Goal: Task Accomplishment & Management: Manage account settings

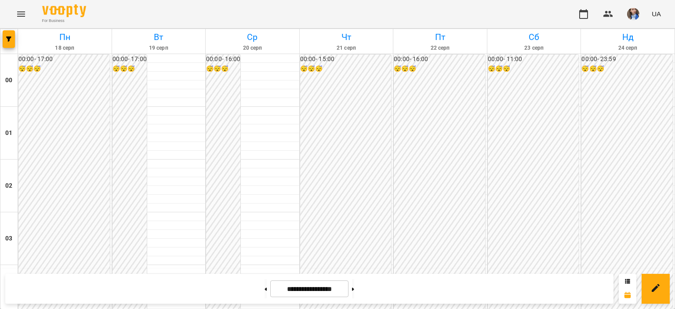
scroll to position [748, 0]
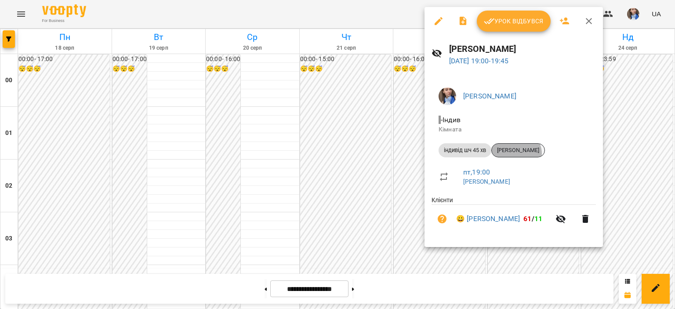
click at [517, 153] on span "[PERSON_NAME]" at bounding box center [518, 150] width 53 height 8
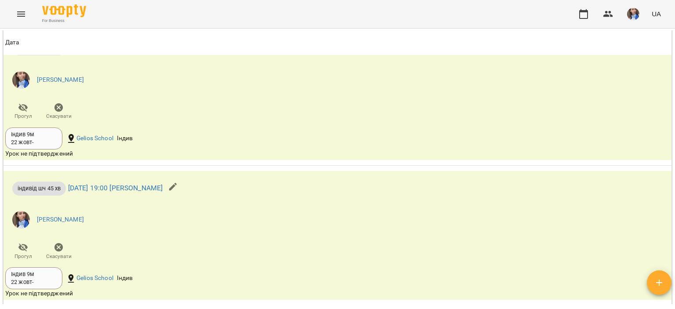
scroll to position [1296, 0]
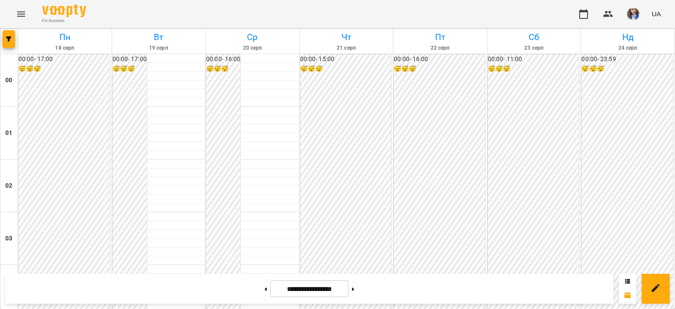
scroll to position [836, 0]
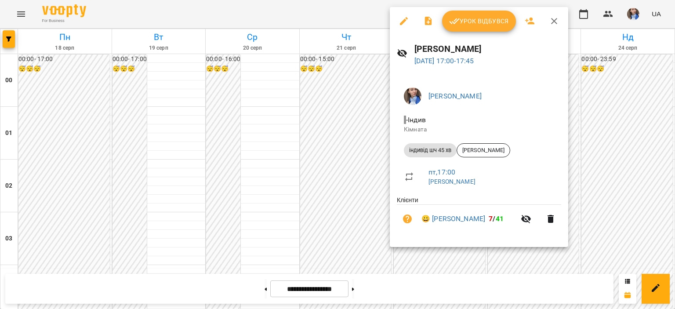
click at [357, 12] on div at bounding box center [337, 154] width 675 height 309
